Goal: Navigation & Orientation: Find specific page/section

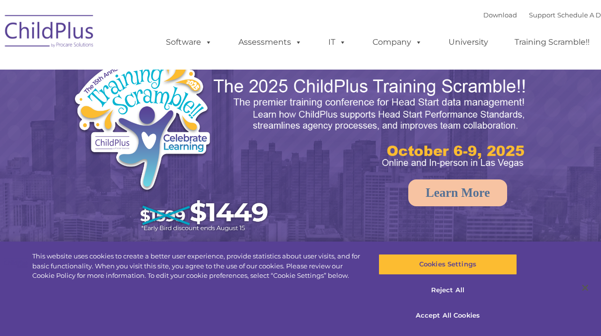
select select "MEDIUM"
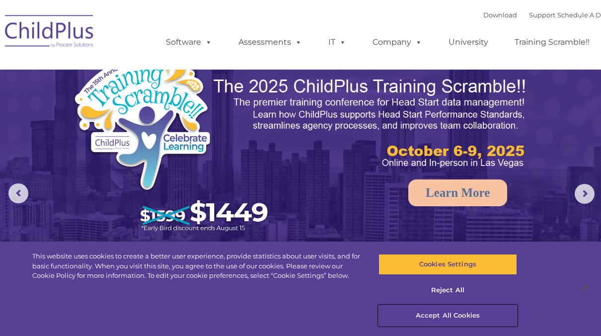
click at [452, 316] on button "Accept All Cookies" at bounding box center [448, 315] width 138 height 21
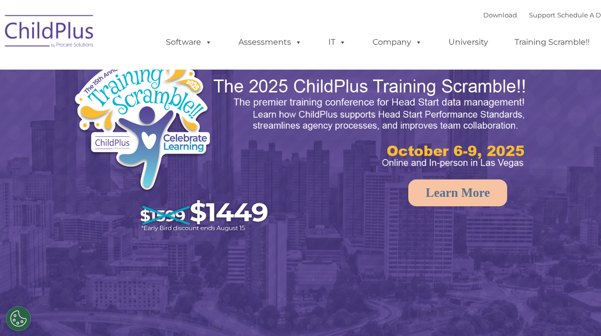
select select "MEDIUM"
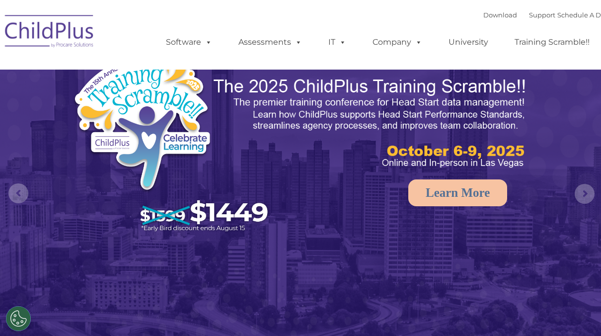
click at [83, 41] on img at bounding box center [49, 33] width 99 height 50
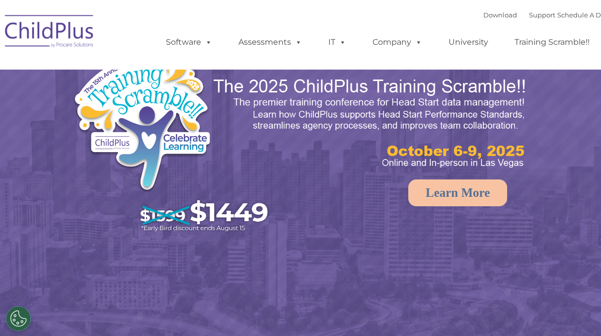
select select "MEDIUM"
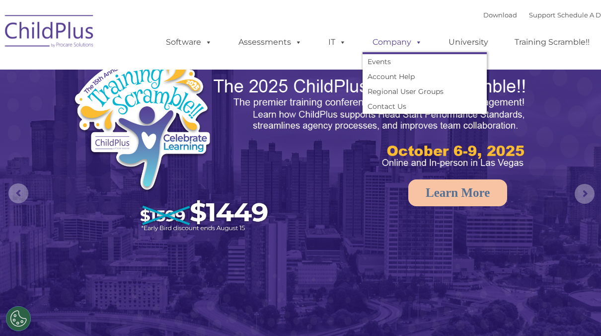
click at [393, 38] on link "Company" at bounding box center [398, 42] width 70 height 20
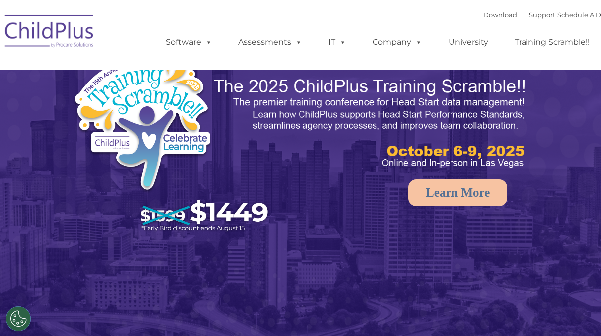
select select "MEDIUM"
click at [13, 199] on rs-arrow at bounding box center [18, 193] width 20 height 20
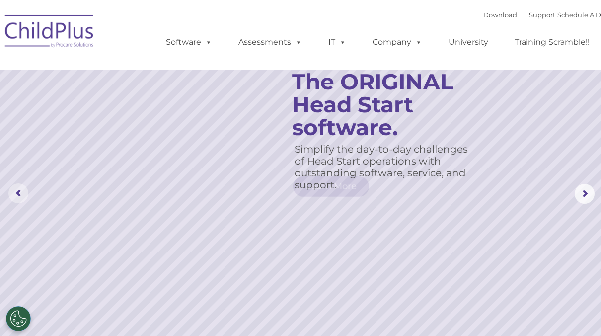
click at [13, 199] on rs-arrow at bounding box center [18, 193] width 20 height 20
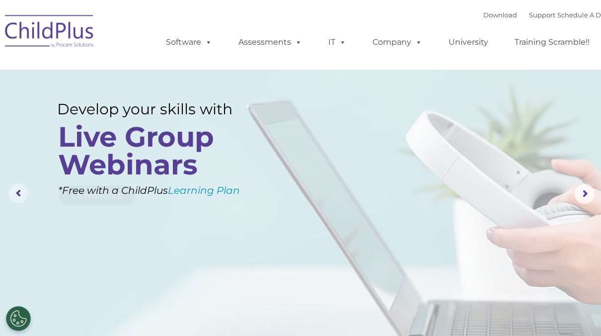
click at [13, 199] on rs-arrow at bounding box center [18, 193] width 20 height 20
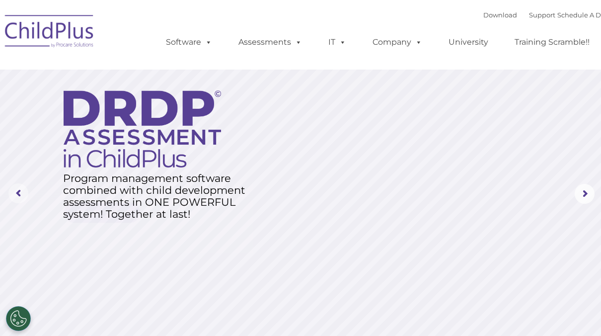
click at [13, 199] on rs-arrow at bounding box center [18, 193] width 20 height 20
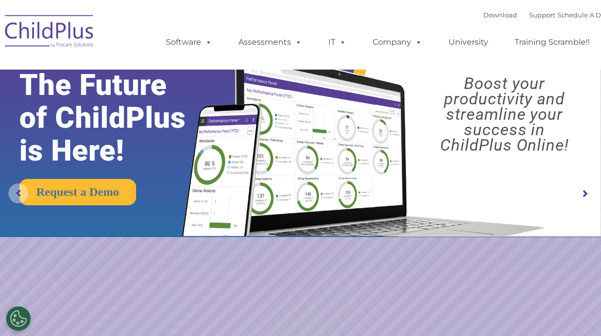
click at [13, 199] on rs-arrow at bounding box center [18, 193] width 20 height 20
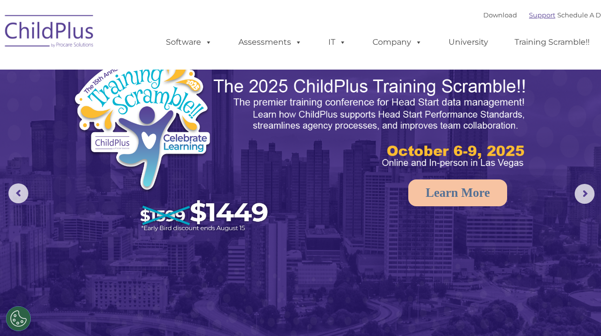
click at [530, 15] on link "Support" at bounding box center [542, 15] width 26 height 8
